Goal: Task Accomplishment & Management: Manage account settings

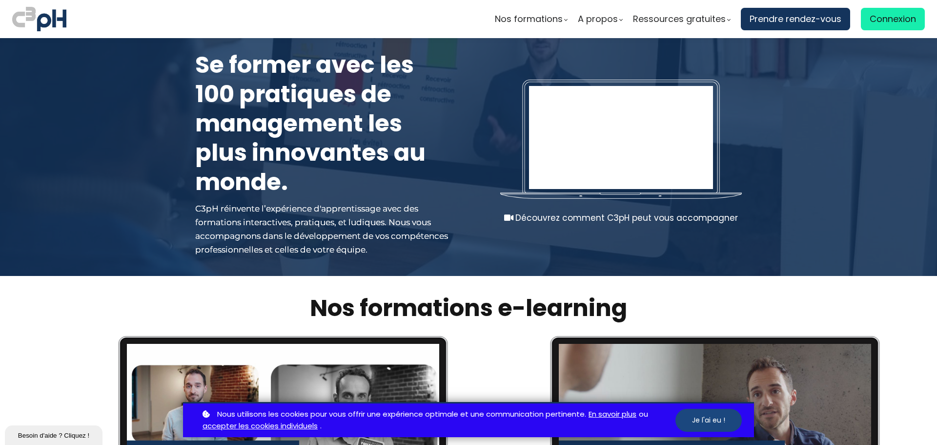
click at [703, 422] on button "Je l'ai eu !" at bounding box center [709, 420] width 66 height 23
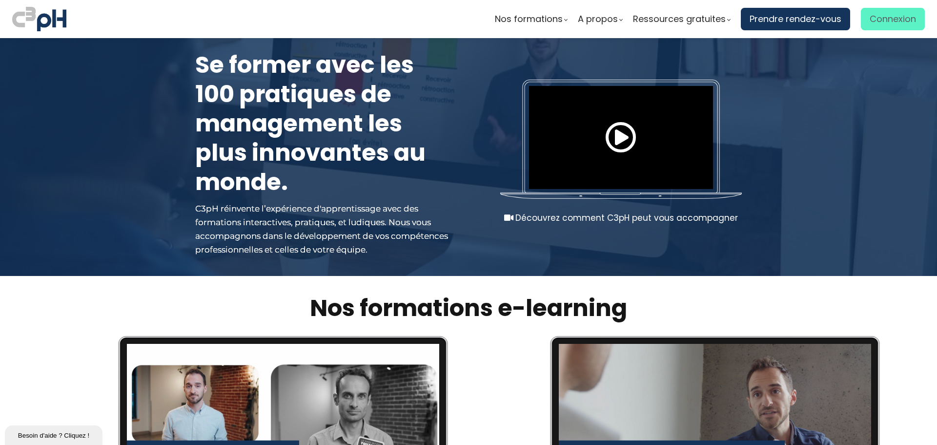
click at [887, 20] on span "Connexion" at bounding box center [893, 19] width 46 height 15
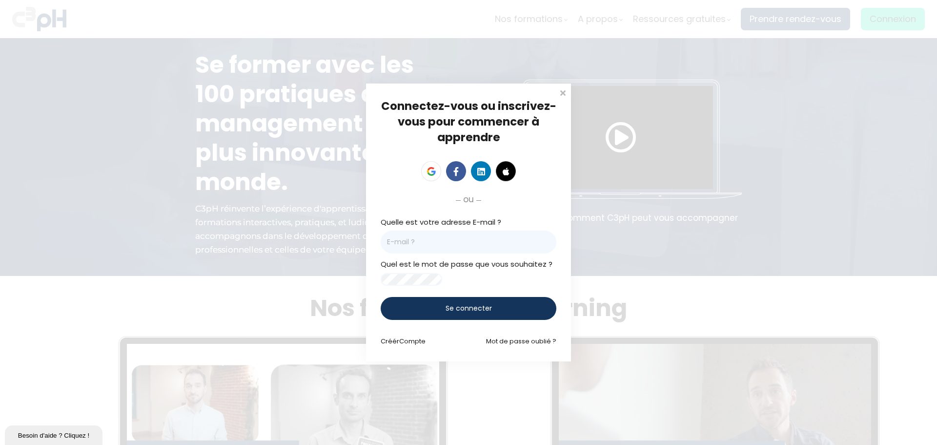
click at [409, 238] on input "email" at bounding box center [469, 241] width 176 height 23
click at [476, 232] on input "marchands@" at bounding box center [469, 241] width 176 height 23
type input "[EMAIL_ADDRESS][DOMAIN_NAME]"
click at [562, 233] on div "Connectez-vous ou inscrivez-vous pour commencer à apprendre Connectez-vous pour…" at bounding box center [468, 222] width 205 height 278
click at [562, 87] on span at bounding box center [563, 92] width 10 height 10
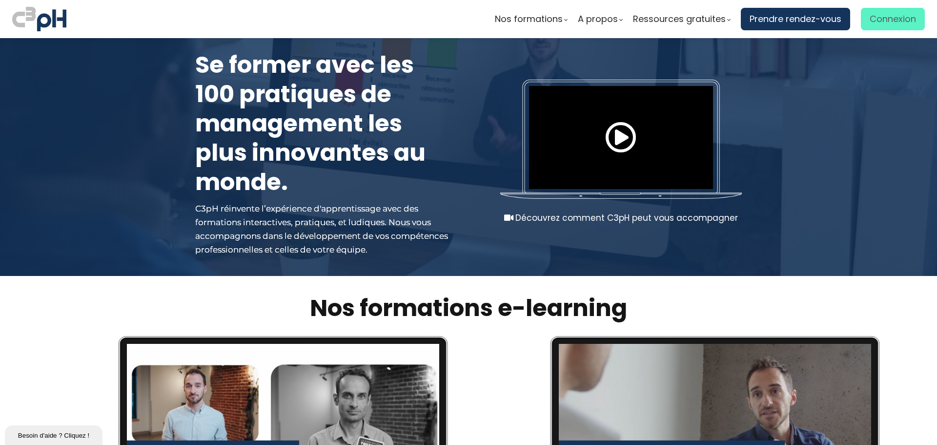
click at [889, 19] on span "Connexion" at bounding box center [893, 19] width 46 height 15
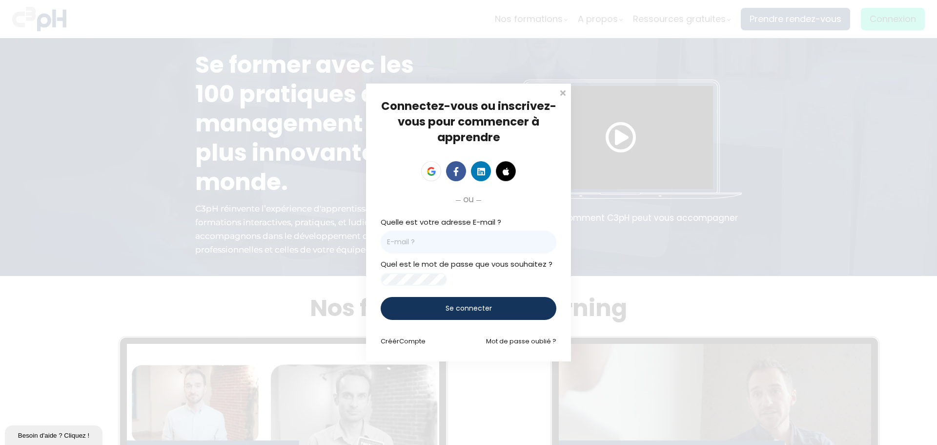
click at [435, 241] on input "email" at bounding box center [469, 241] width 176 height 23
click at [561, 89] on span at bounding box center [563, 92] width 10 height 10
